Goal: Information Seeking & Learning: Understand process/instructions

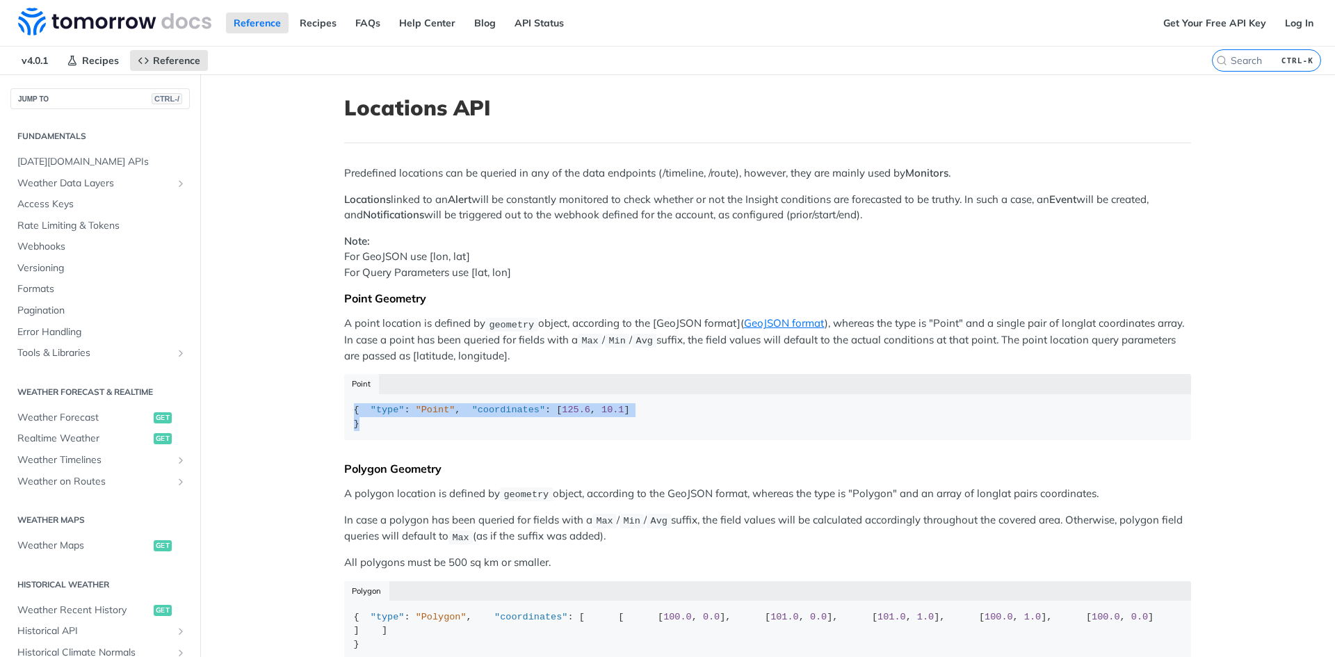
drag, startPoint x: 348, startPoint y: 412, endPoint x: 380, endPoint y: 469, distance: 66.0
click at [380, 450] on div "Point { "type" : "Point" , "coordinates" : [ 125.6 , 10.1 ] }" at bounding box center [767, 412] width 847 height 76
click at [388, 440] on code "{ "type" : "Point" , "coordinates" : [ 125.6 , 10.1 ] }" at bounding box center [767, 417] width 847 height 46
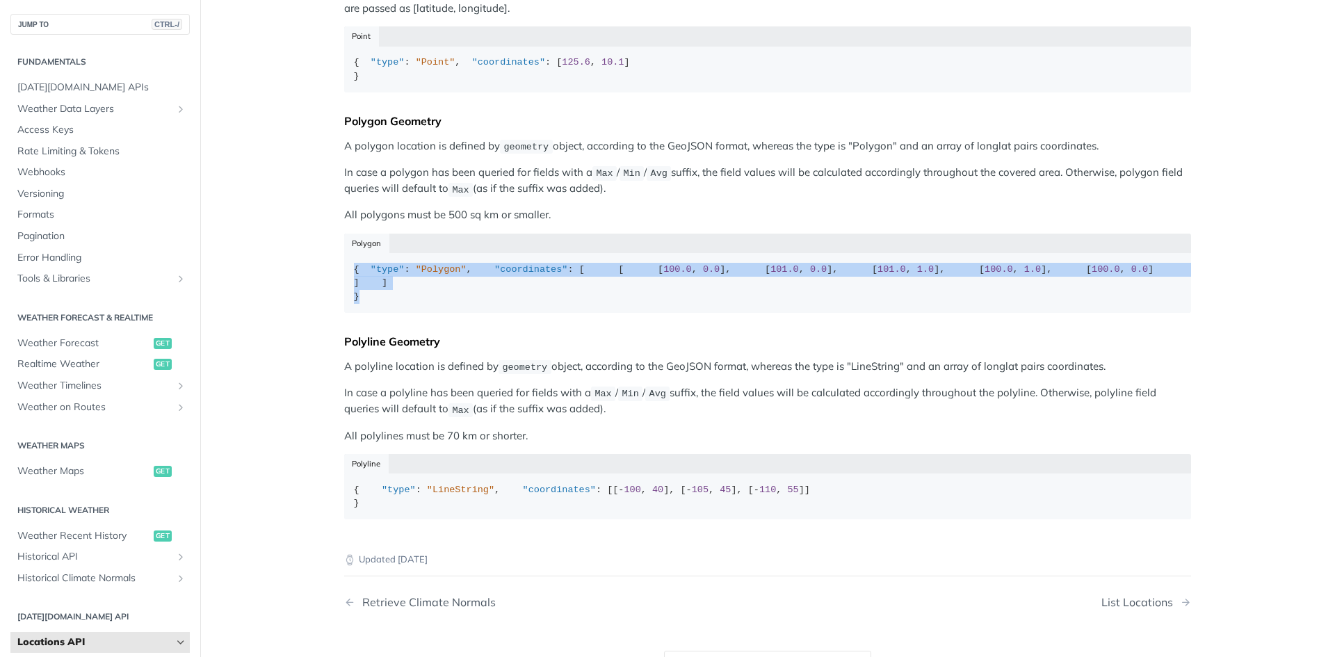
drag, startPoint x: 349, startPoint y: 293, endPoint x: 395, endPoint y: 223, distance: 83.3
click at [386, 304] on div "{ "type" : "Polygon" , "coordinates" : [ [ [ 100.0 , 0.0 ], [ 101.0 , 0.0 ], [ …" at bounding box center [768, 283] width 828 height 41
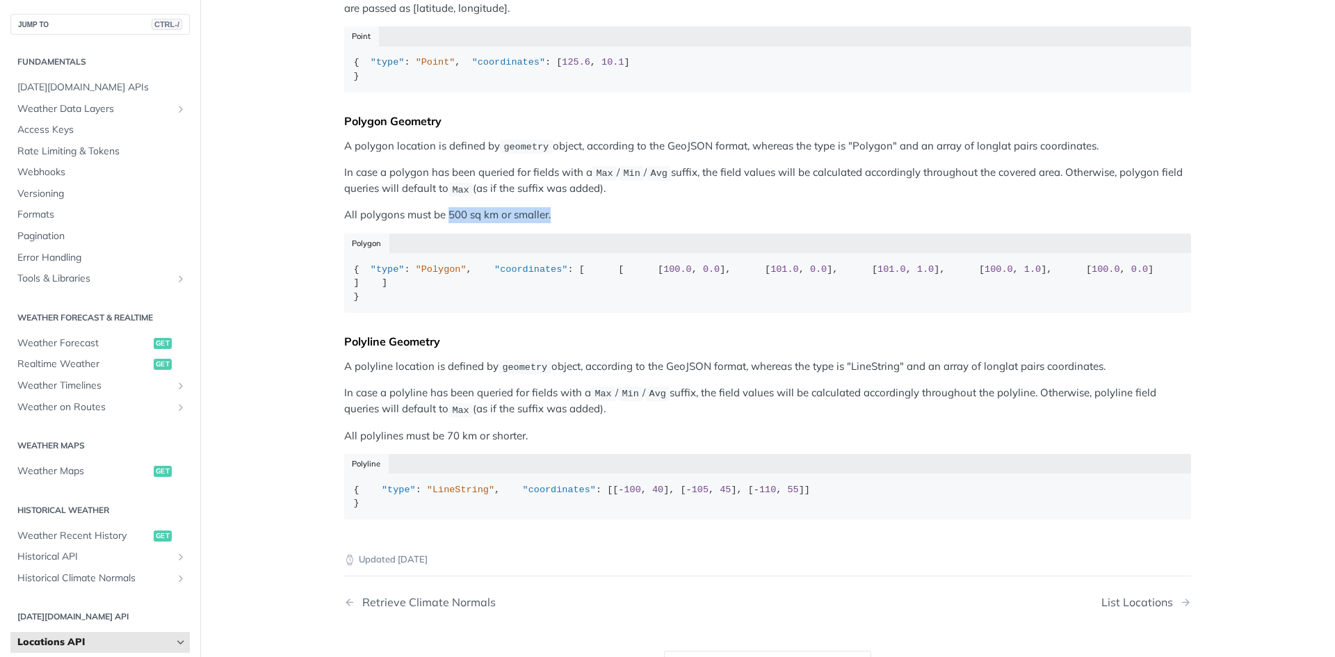
drag, startPoint x: 442, startPoint y: 242, endPoint x: 552, endPoint y: 239, distance: 109.9
click at [552, 223] on p "All polygons must be 500 sq km or smaller." at bounding box center [767, 215] width 847 height 16
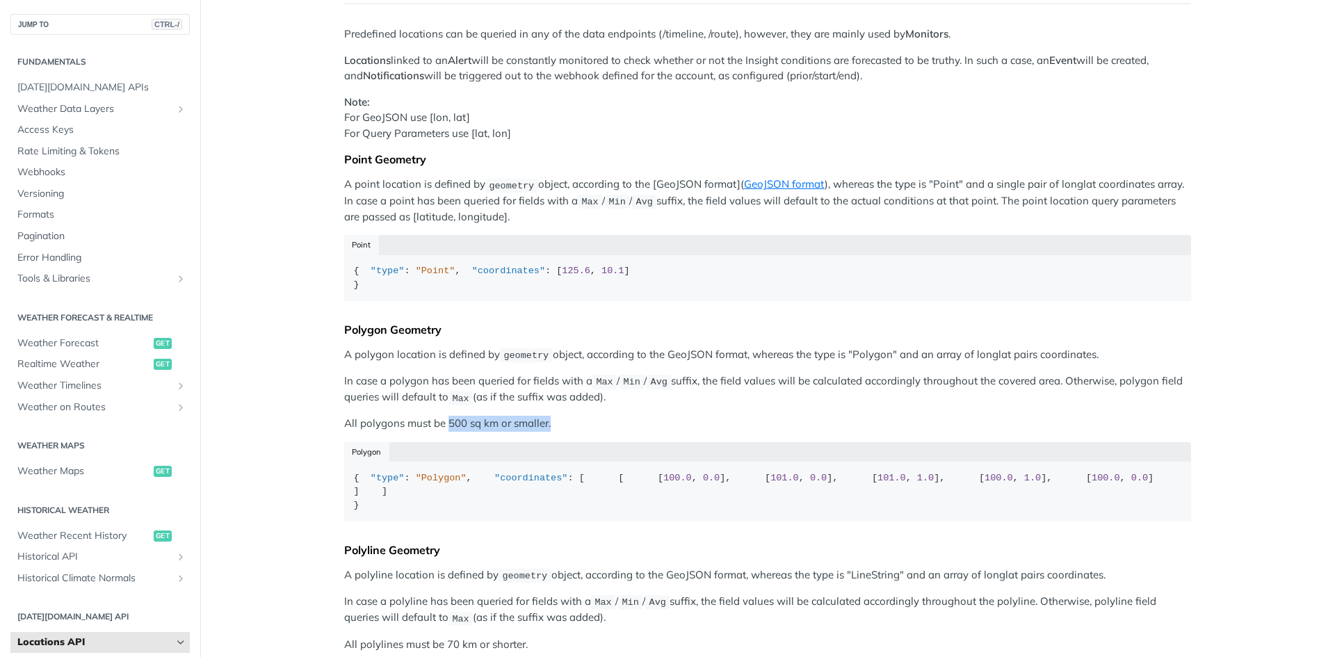
scroll to position [0, 0]
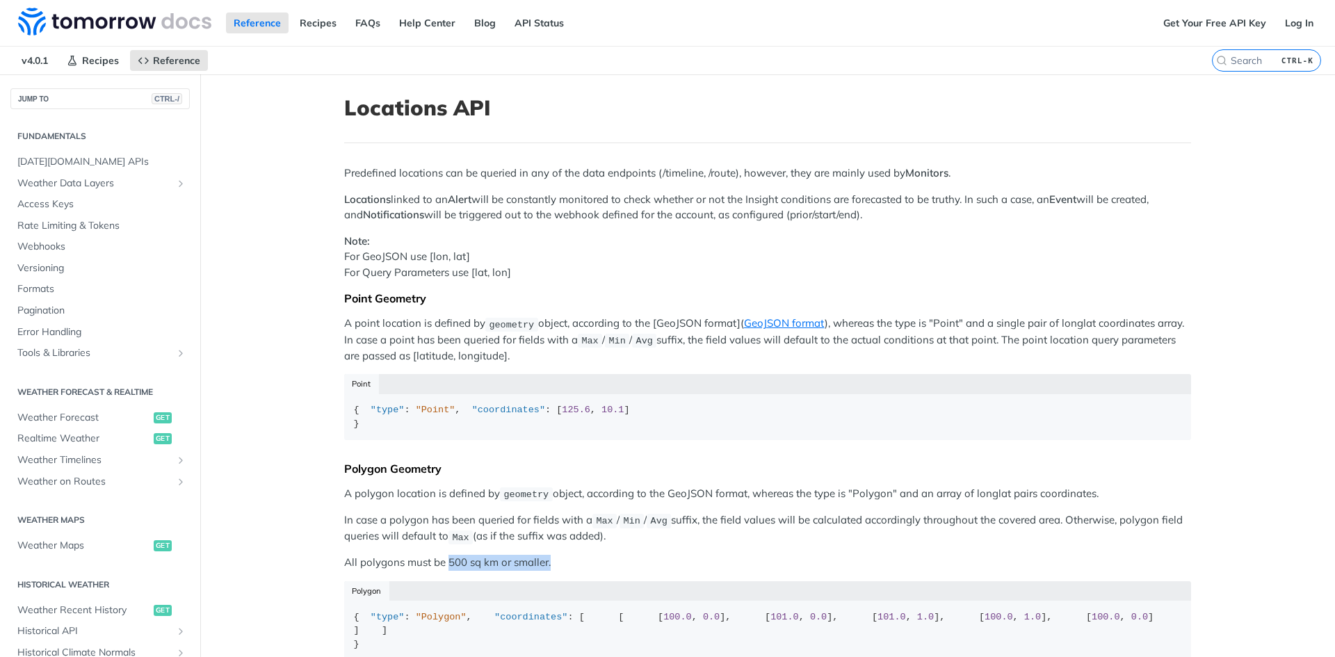
click at [609, 571] on p "All polygons must be 500 sq km or smaller." at bounding box center [767, 563] width 847 height 16
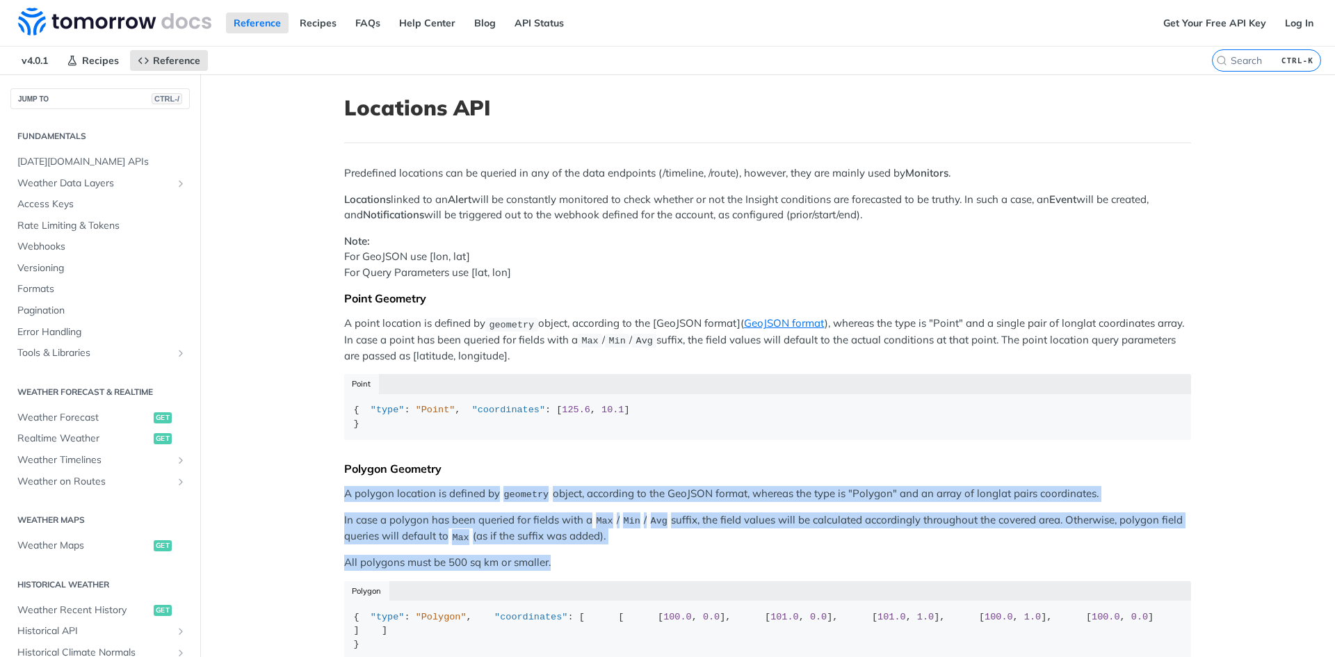
drag, startPoint x: 643, startPoint y: 580, endPoint x: 336, endPoint y: 522, distance: 312.9
click at [336, 522] on article "Locations API Predefined locations can be queried in any of the data endpoints …" at bounding box center [768, 575] width 890 height 1002
drag, startPoint x: 332, startPoint y: 518, endPoint x: 652, endPoint y: 586, distance: 326.4
click at [652, 586] on article "Locations API Predefined locations can be queried in any of the data endpoints …" at bounding box center [768, 575] width 890 height 1002
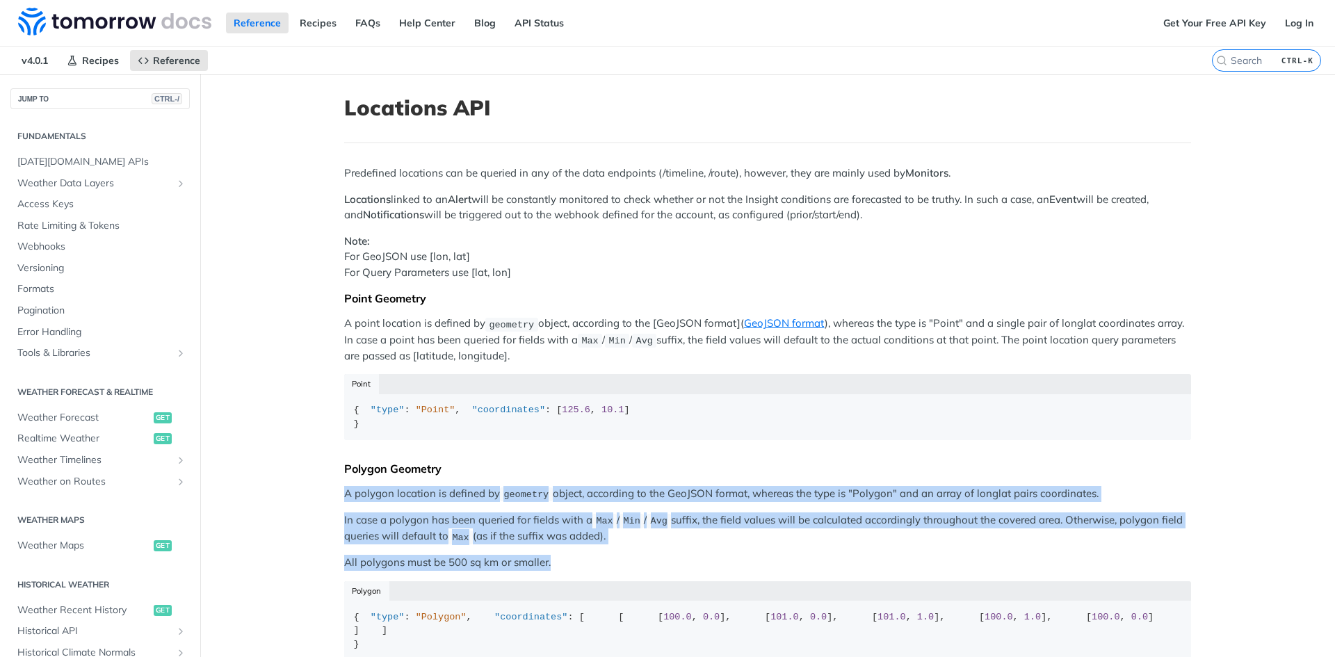
click at [652, 571] on p "All polygons must be 500 sq km or smaller." at bounding box center [767, 563] width 847 height 16
drag, startPoint x: 689, startPoint y: 589, endPoint x: 327, endPoint y: 483, distance: 377.0
click at [344, 483] on div "Predefined locations can be queried in any of the data endpoints (/timeline, /r…" at bounding box center [767, 522] width 847 height 712
drag, startPoint x: 339, startPoint y: 492, endPoint x: 659, endPoint y: 582, distance: 332.3
click at [659, 582] on div "Predefined locations can be queried in any of the data endpoints (/timeline, /r…" at bounding box center [767, 522] width 847 height 712
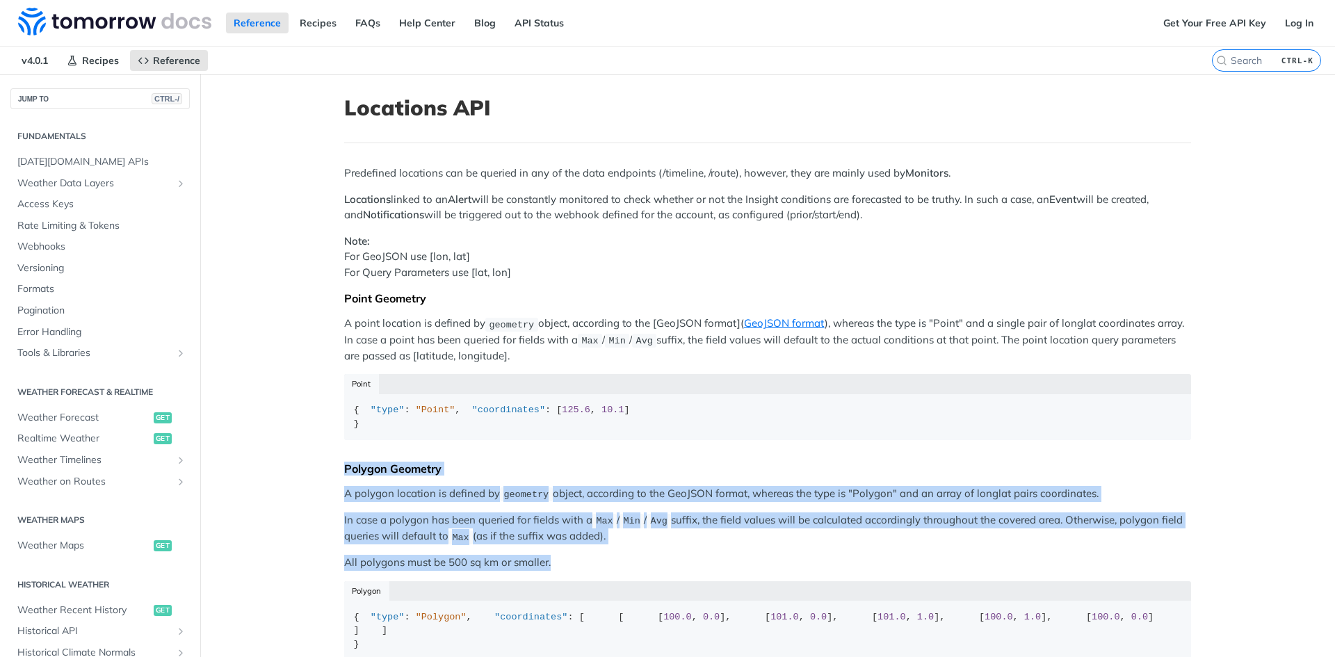
click at [659, 571] on p "All polygons must be 500 sq km or smaller." at bounding box center [767, 563] width 847 height 16
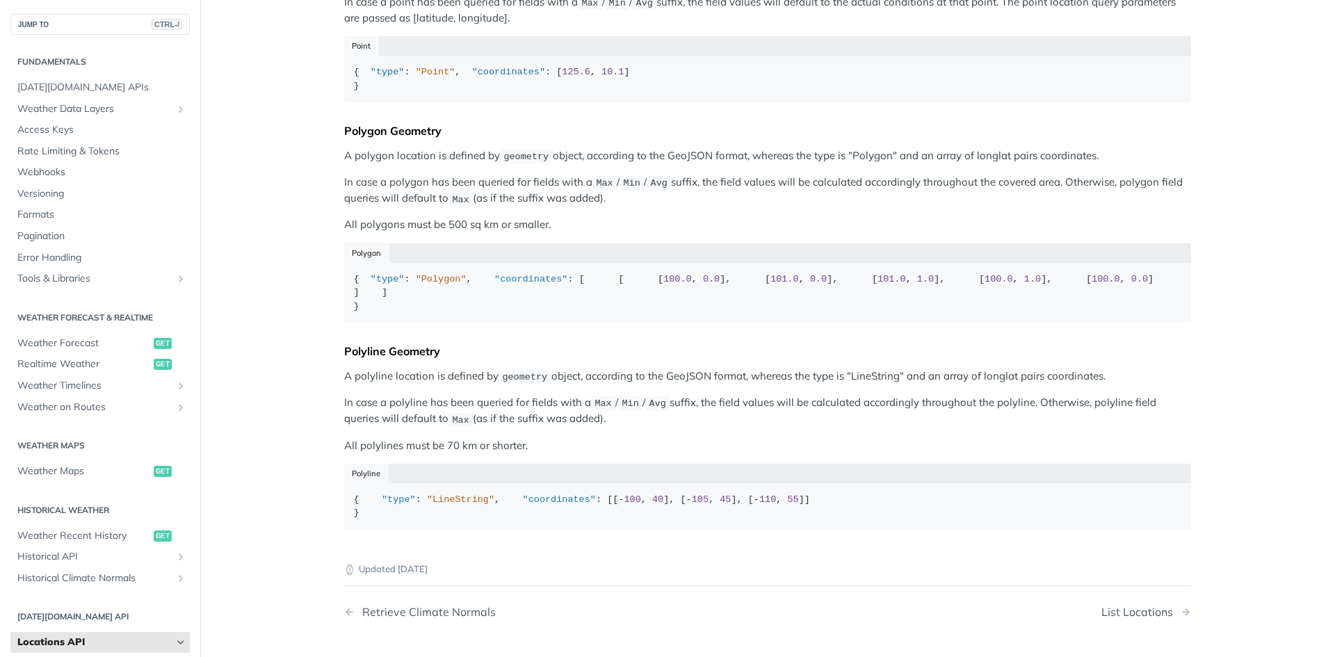
scroll to position [348, 0]
